Goal: Task Accomplishment & Management: Manage account settings

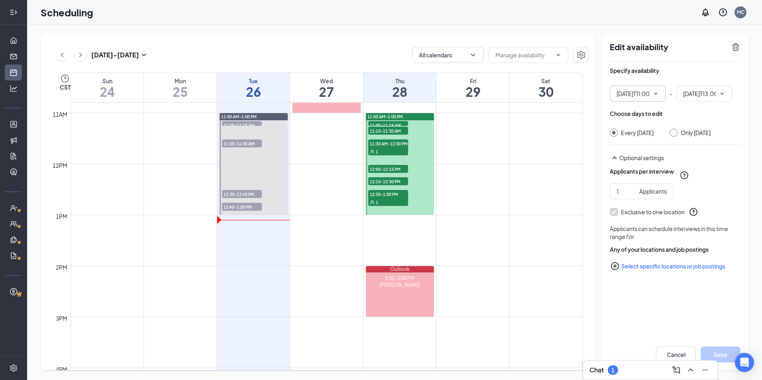
type input "11:00 AM"
type input "01:00 PM"
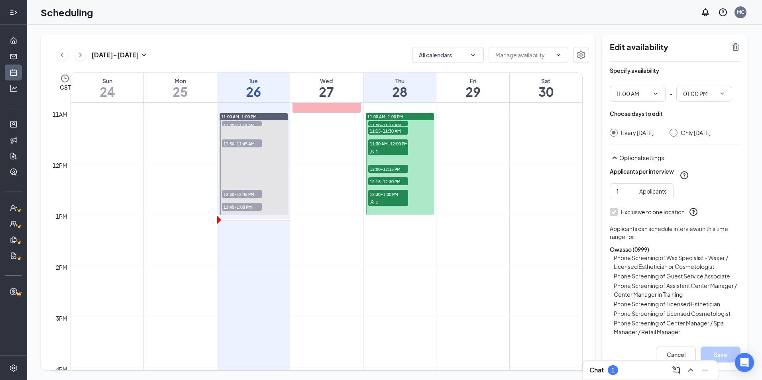
drag, startPoint x: 236, startPoint y: 195, endPoint x: 712, endPoint y: 68, distance: 492.6
click at [519, 145] on div "12am 1am 2am 3am 4am 5am 6am 7am 8am 9am 10am 11am 12pm 1pm 2pm 3pm 4pm 5pm 6pm…" at bounding box center [316, 164] width 533 height 1225
click at [258, 195] on span "12:30-12:45 PM" at bounding box center [242, 194] width 40 height 8
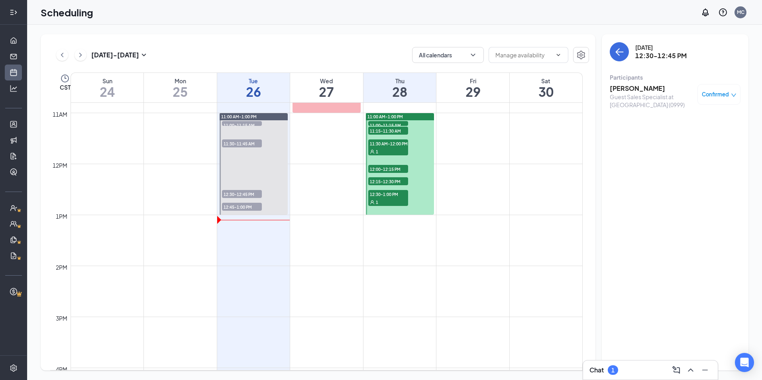
click at [710, 94] on span "Confirmed" at bounding box center [715, 94] width 27 height 8
click at [637, 94] on div "Guest Sales Specialist at [GEOGRAPHIC_DATA] (0999)" at bounding box center [652, 101] width 84 height 16
click at [643, 87] on h3 "[PERSON_NAME]" at bounding box center [652, 88] width 84 height 9
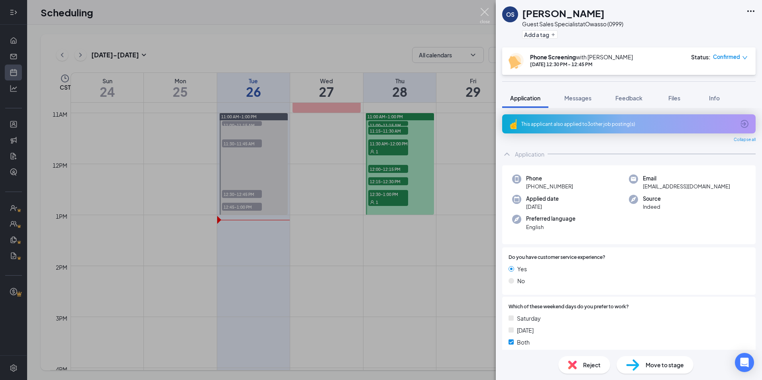
click at [488, 18] on img at bounding box center [485, 16] width 10 height 16
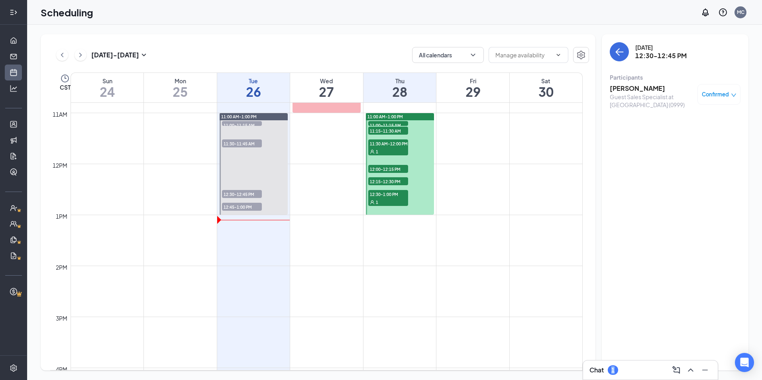
click at [614, 362] on div "Chat 1" at bounding box center [650, 370] width 135 height 19
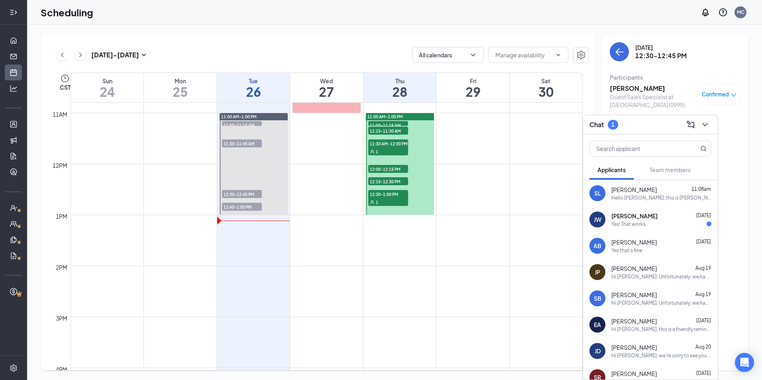
click at [675, 222] on div "Yes! That works." at bounding box center [662, 224] width 100 height 7
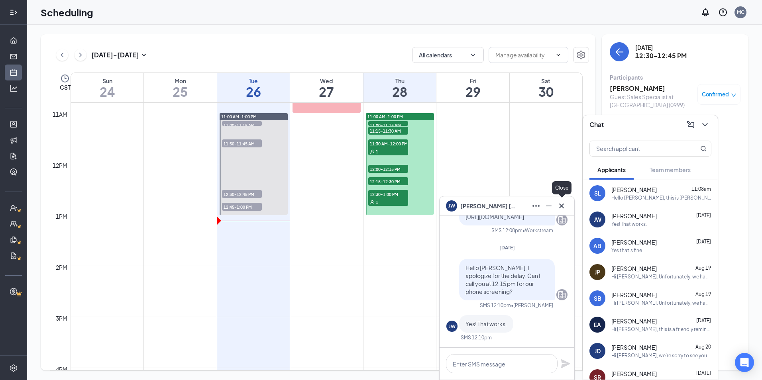
click at [564, 204] on icon "Cross" at bounding box center [562, 206] width 10 height 10
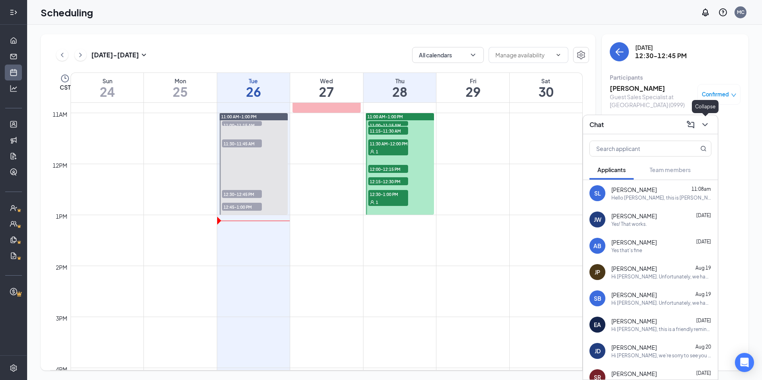
click at [708, 129] on icon "ChevronDown" at bounding box center [705, 125] width 10 height 10
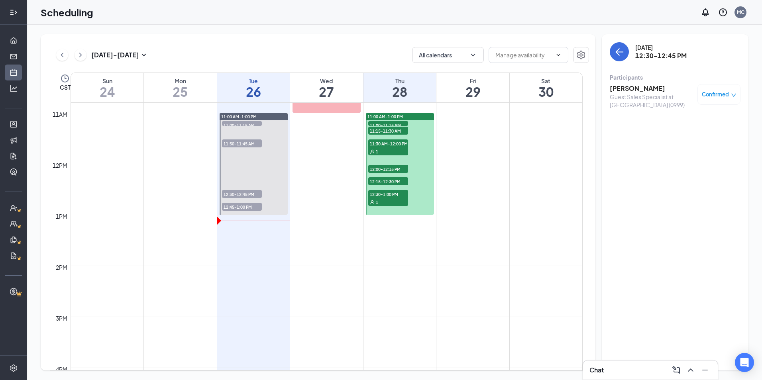
click at [242, 207] on span "12:45-1:00 PM" at bounding box center [242, 207] width 40 height 8
